Goal: Information Seeking & Learning: Learn about a topic

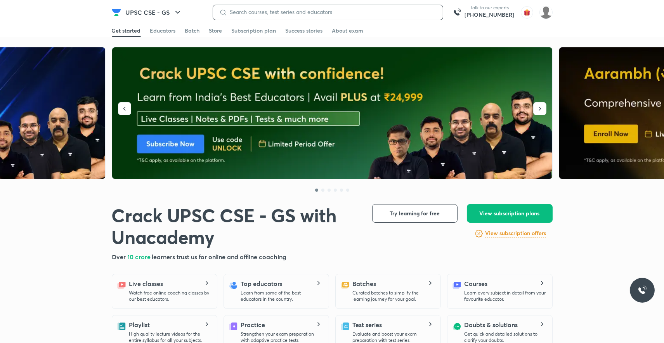
click at [245, 9] on input at bounding box center [332, 12] width 210 height 6
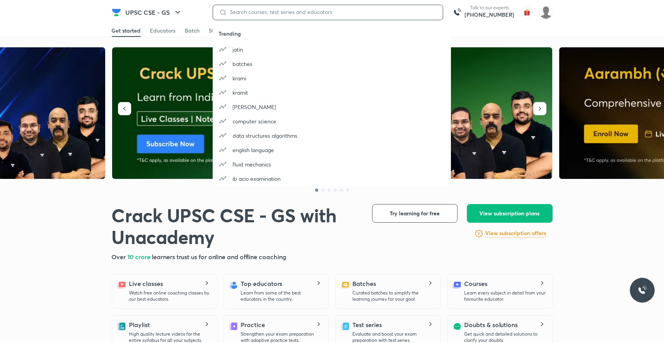
click at [241, 10] on input at bounding box center [332, 12] width 210 height 6
click at [240, 12] on input at bounding box center [332, 12] width 210 height 6
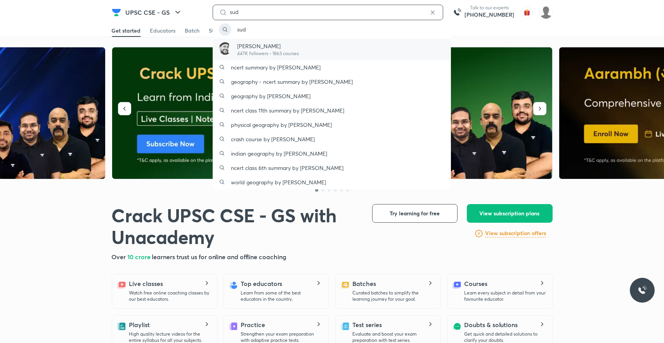
type input "sud"
click at [250, 49] on p "[PERSON_NAME]" at bounding box center [268, 46] width 62 height 8
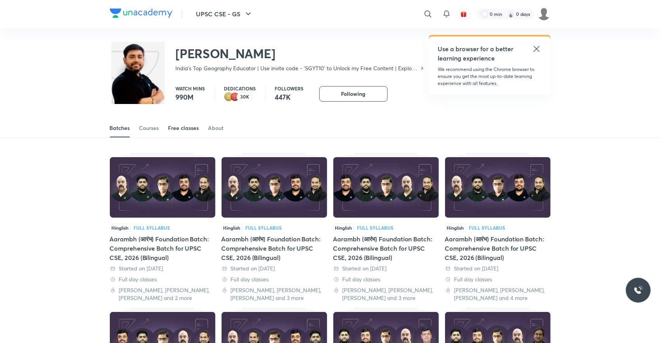
click at [189, 129] on div "Free classes" at bounding box center [183, 128] width 31 height 8
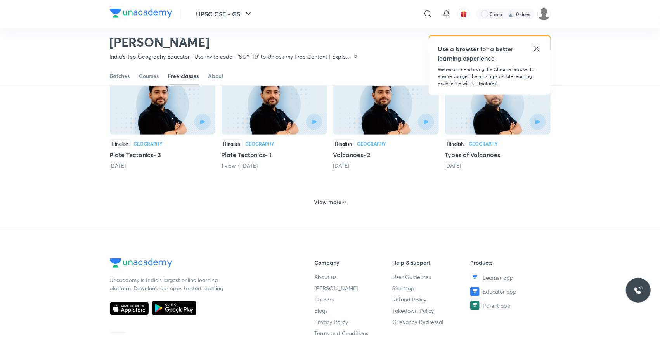
scroll to position [325, 0]
click at [318, 198] on h6 "View more" at bounding box center [328, 202] width 28 height 8
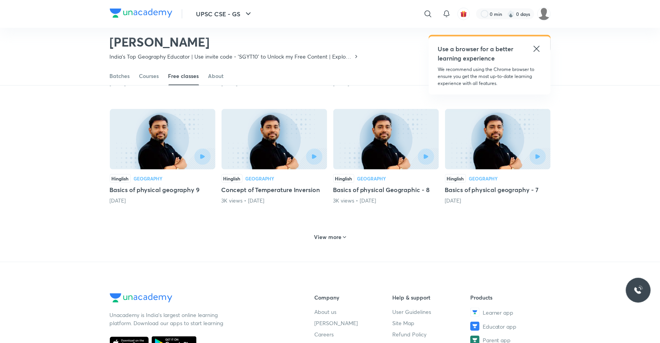
scroll to position [652, 0]
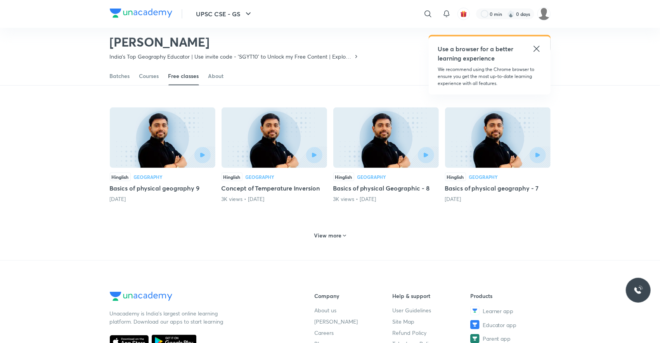
click at [324, 232] on h6 "View more" at bounding box center [328, 236] width 28 height 8
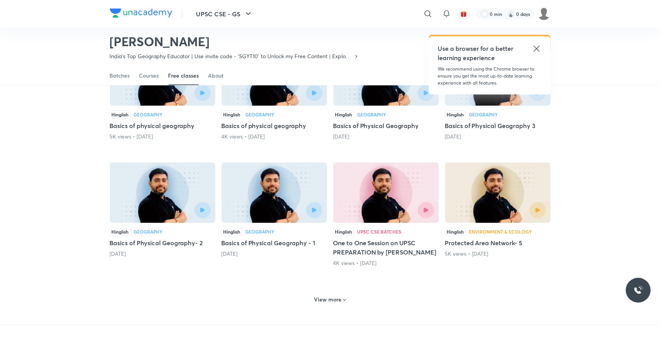
scroll to position [980, 0]
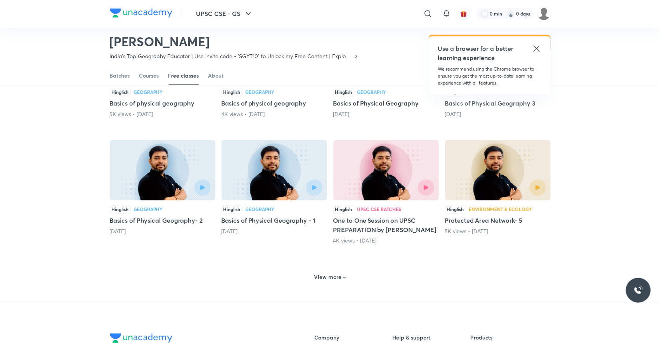
click at [327, 274] on h6 "View more" at bounding box center [328, 278] width 28 height 8
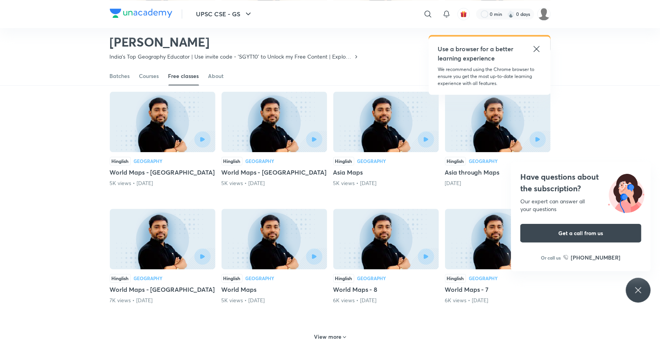
scroll to position [1321, 0]
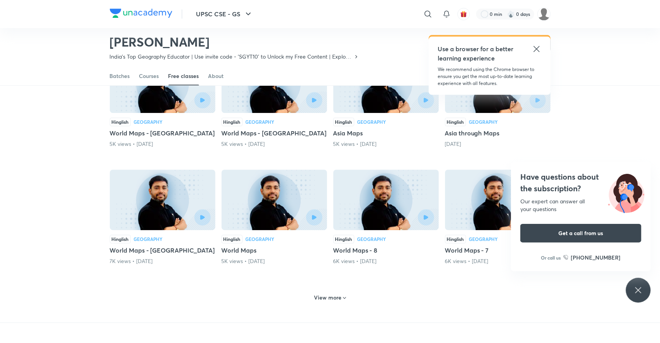
click at [328, 294] on h6 "View more" at bounding box center [328, 298] width 28 height 8
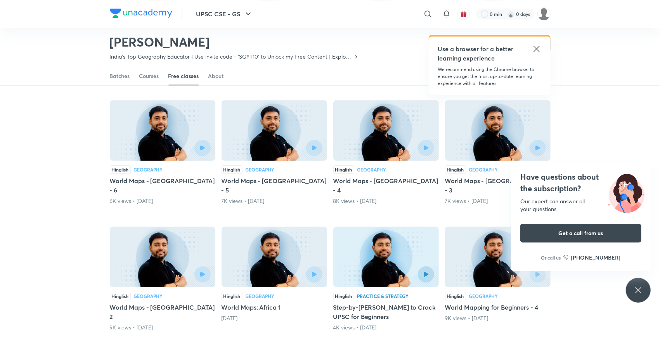
scroll to position [1706, 0]
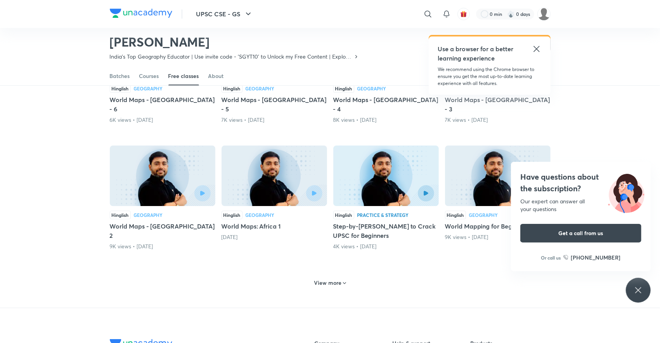
click at [328, 279] on h6 "View more" at bounding box center [328, 283] width 28 height 8
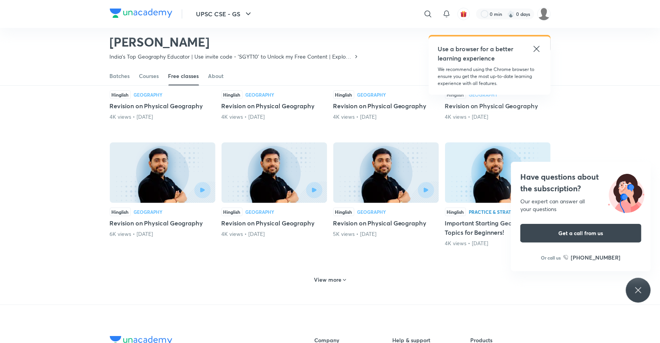
scroll to position [2080, 0]
click at [327, 275] on h6 "View more" at bounding box center [328, 279] width 28 height 8
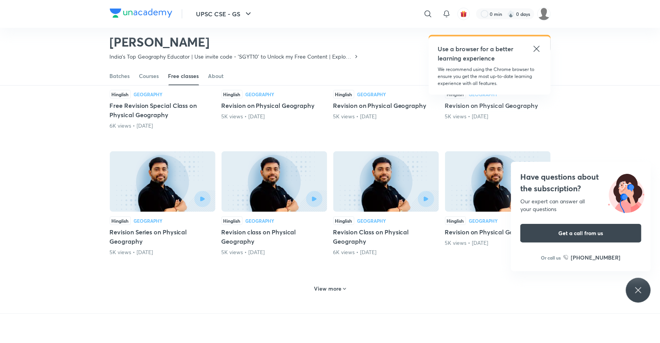
scroll to position [2452, 0]
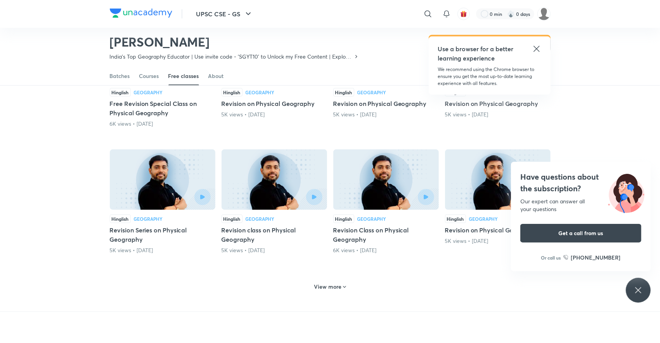
click at [327, 283] on h6 "View more" at bounding box center [328, 287] width 28 height 8
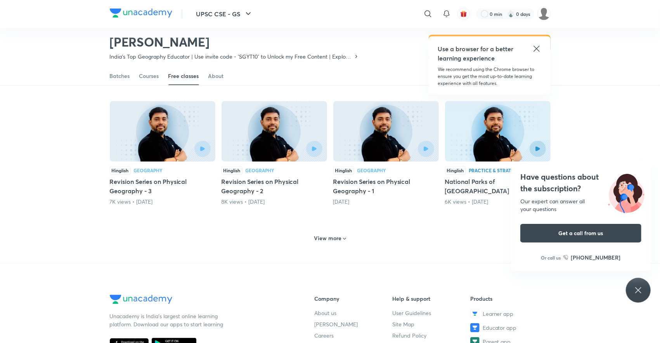
scroll to position [2880, 0]
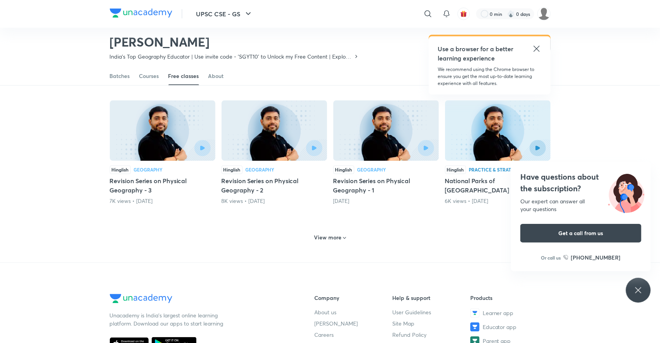
click at [330, 234] on h6 "View more" at bounding box center [328, 238] width 28 height 8
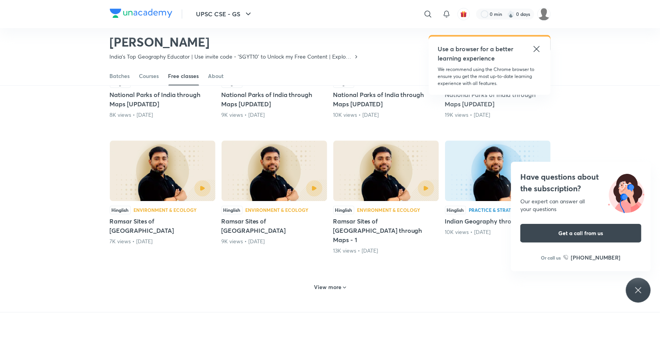
scroll to position [3231, 0]
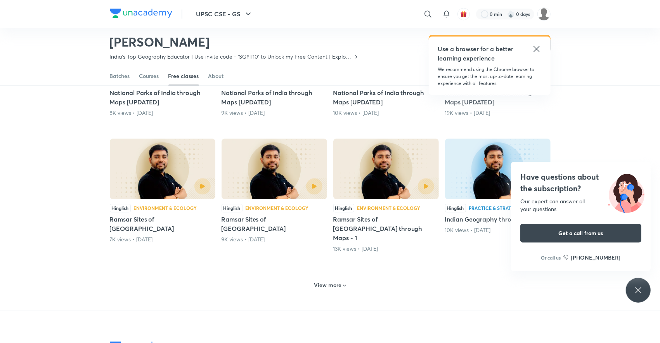
click at [330, 281] on h6 "View more" at bounding box center [328, 285] width 28 height 8
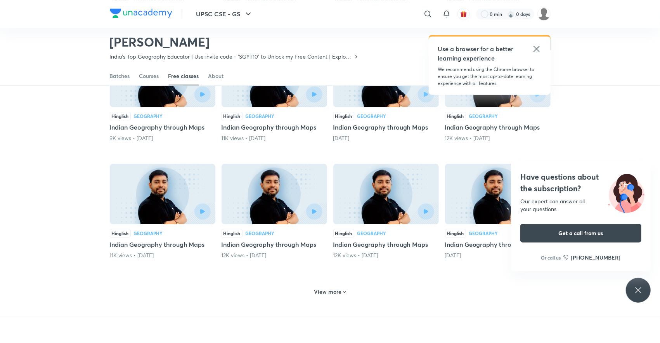
scroll to position [3575, 0]
click at [330, 288] on h6 "View more" at bounding box center [328, 292] width 28 height 8
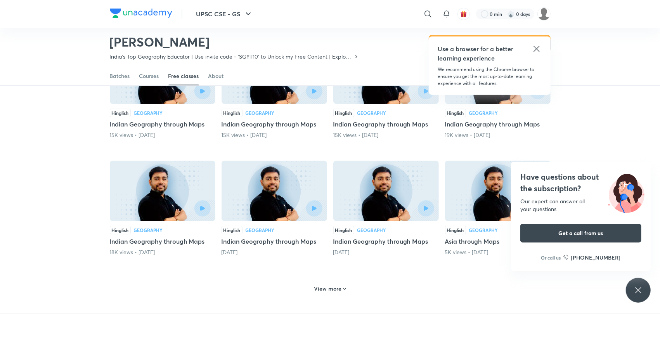
scroll to position [3936, 0]
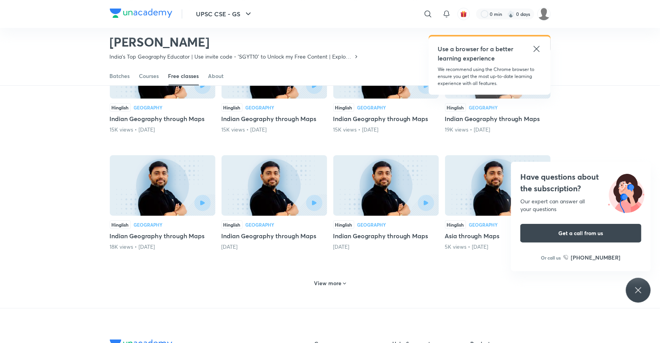
click at [330, 279] on h6 "View more" at bounding box center [328, 283] width 28 height 8
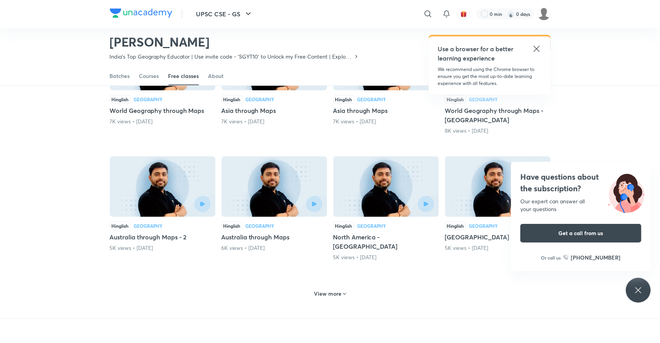
scroll to position [4307, 0]
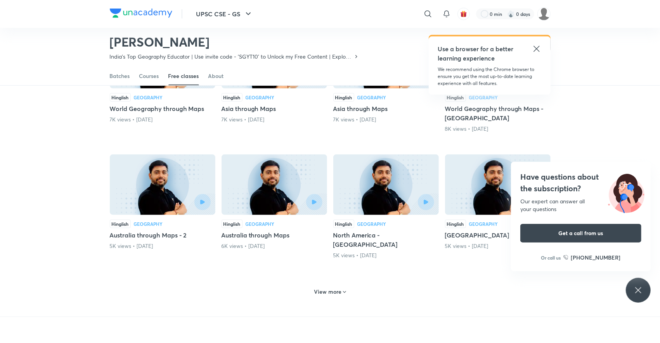
click at [330, 288] on h6 "View more" at bounding box center [328, 292] width 28 height 8
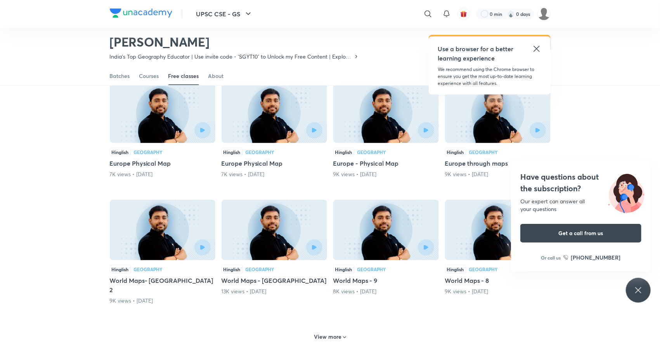
scroll to position [4632, 0]
click at [330, 333] on h6 "View more" at bounding box center [328, 337] width 28 height 8
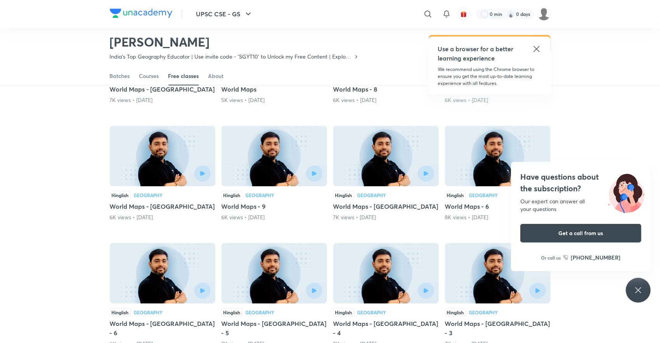
scroll to position [1481, 0]
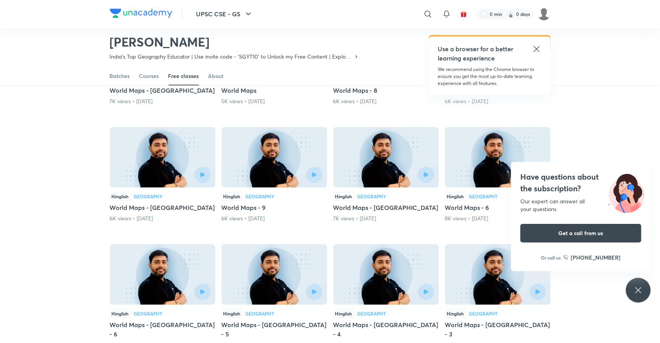
click at [461, 144] on img at bounding box center [498, 157] width 106 height 61
